Goal: Use online tool/utility: Utilize a website feature to perform a specific function

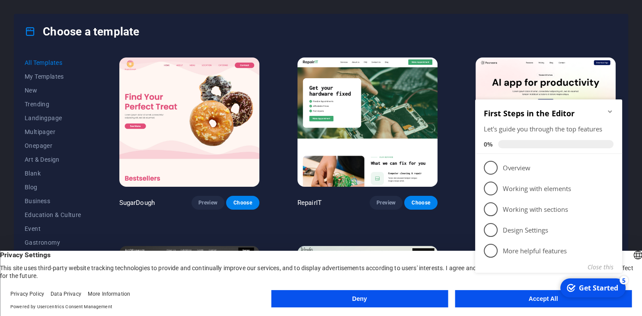
click at [609, 111] on icon "Minimize checklist" at bounding box center [610, 111] width 4 height 3
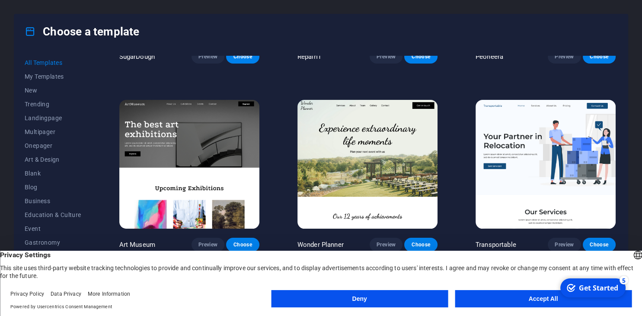
scroll to position [147, 0]
click at [540, 299] on button "Accept All" at bounding box center [543, 298] width 177 height 17
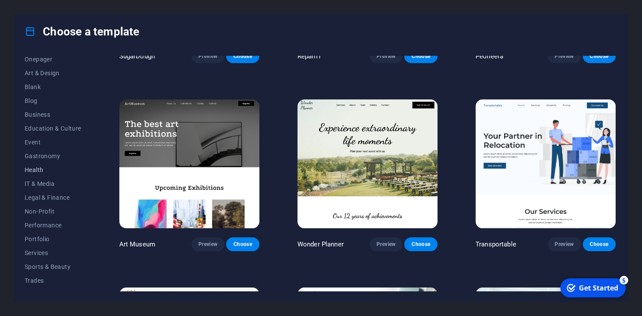
scroll to position [110, 0]
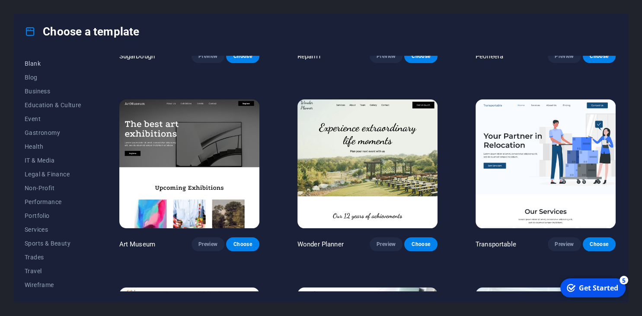
click at [35, 64] on span "Blank" at bounding box center [53, 63] width 57 height 7
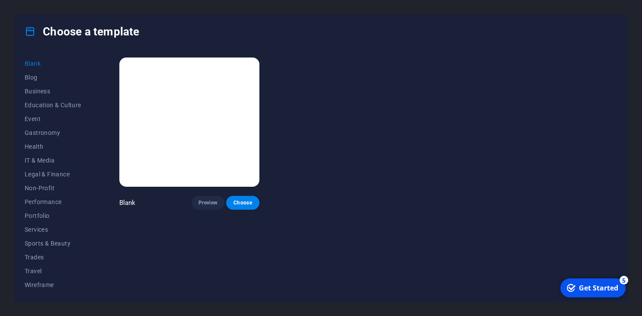
scroll to position [0, 0]
click at [239, 203] on span "Choose" at bounding box center [242, 202] width 19 height 7
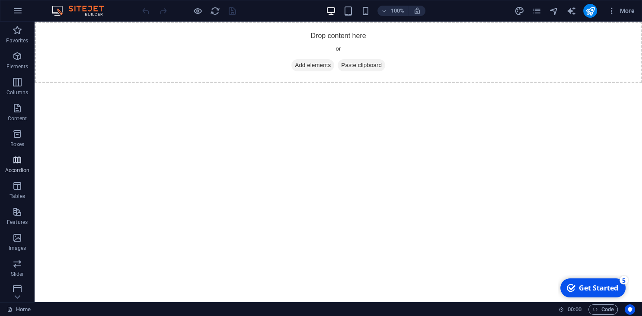
scroll to position [108, 0]
click at [16, 10] on icon "button" at bounding box center [18, 11] width 10 height 10
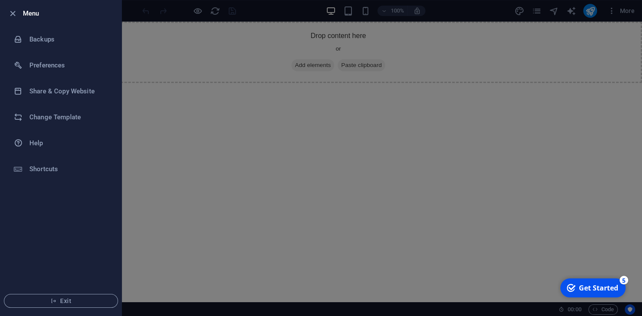
click at [397, 15] on div at bounding box center [321, 158] width 642 height 316
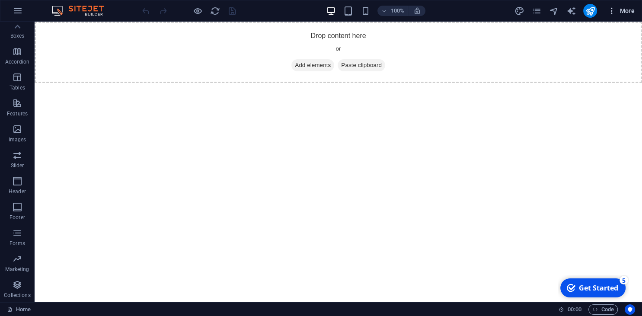
click at [612, 13] on icon "button" at bounding box center [611, 10] width 9 height 9
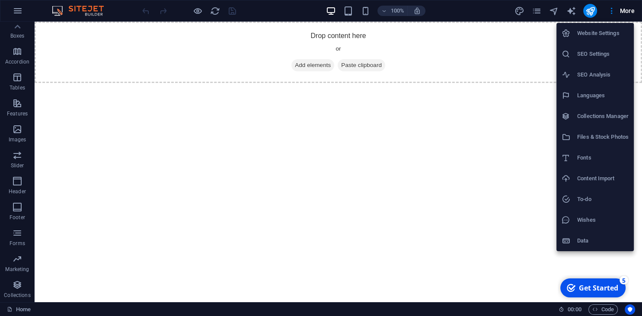
click at [583, 233] on li "Data" at bounding box center [594, 240] width 77 height 21
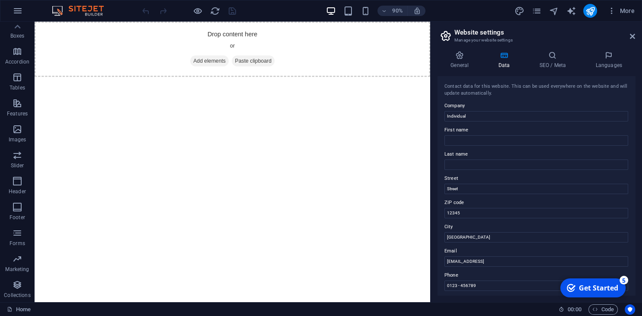
click at [632, 45] on div "General Data SEO / Meta Languages Website name Individual Logo Drag files here,…" at bounding box center [535, 173] width 211 height 258
click at [630, 37] on icon at bounding box center [632, 36] width 5 height 7
